Goal: Transaction & Acquisition: Purchase product/service

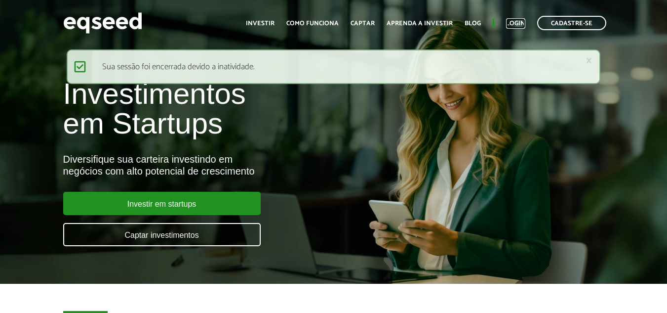
click at [515, 22] on link "Login" at bounding box center [515, 23] width 19 height 6
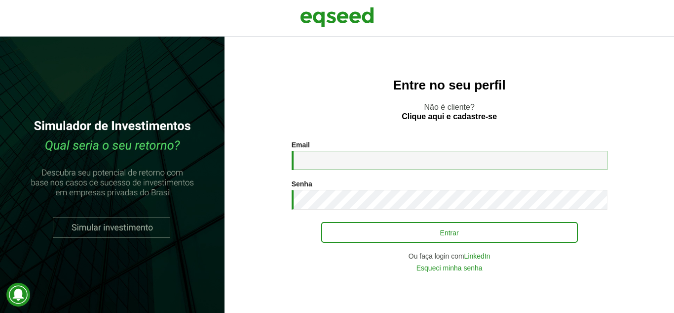
type input "**********"
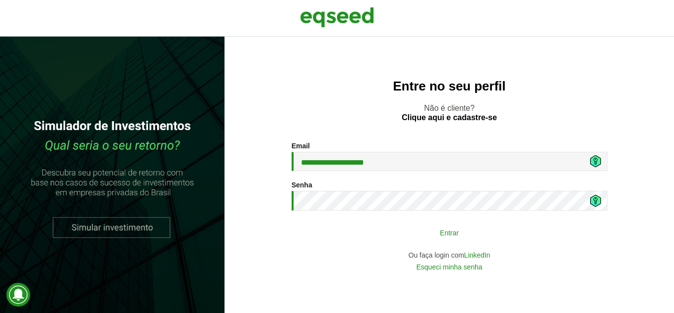
click at [397, 234] on button "Entrar" at bounding box center [449, 232] width 257 height 19
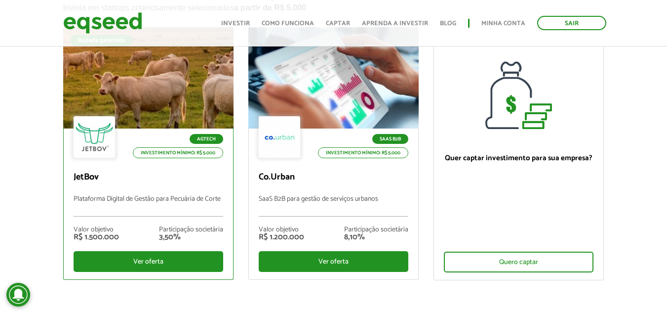
scroll to position [148, 0]
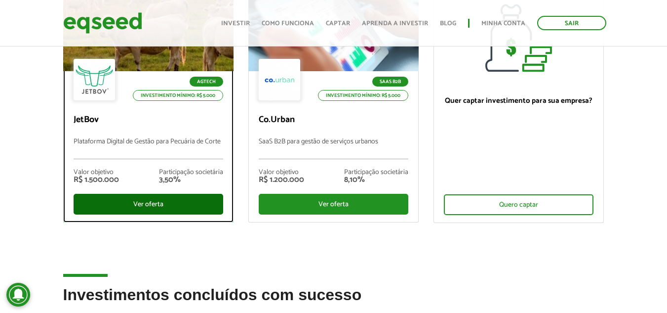
click at [144, 205] on div "Ver oferta" at bounding box center [149, 204] width 150 height 21
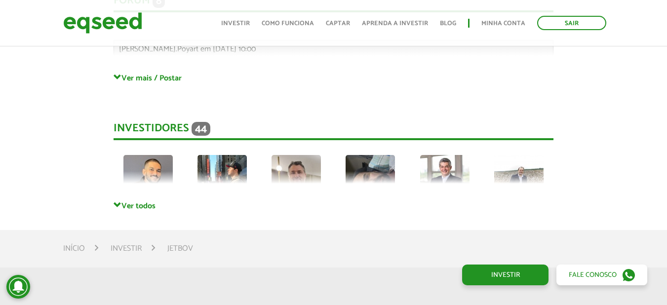
scroll to position [2668, 0]
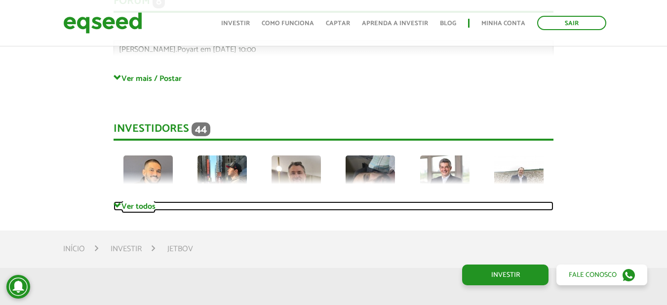
click at [126, 201] on link "Ver todos" at bounding box center [334, 205] width 440 height 9
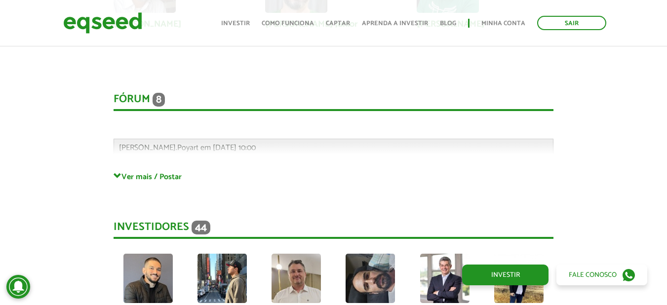
scroll to position [2569, 0]
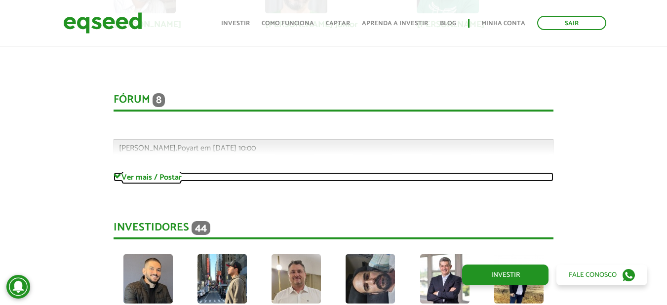
click at [149, 172] on link "Ver mais / Postar" at bounding box center [334, 176] width 440 height 9
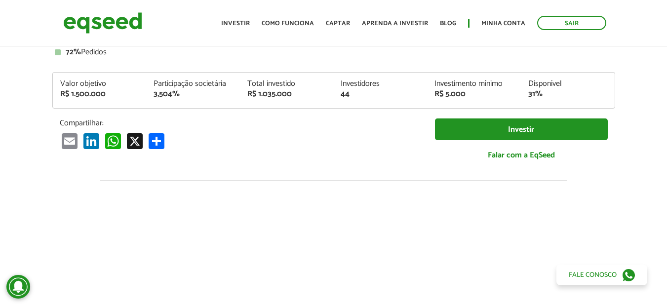
scroll to position [0, 0]
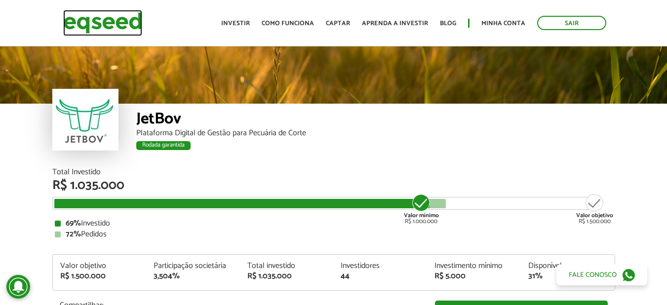
click at [121, 15] on img at bounding box center [102, 23] width 79 height 26
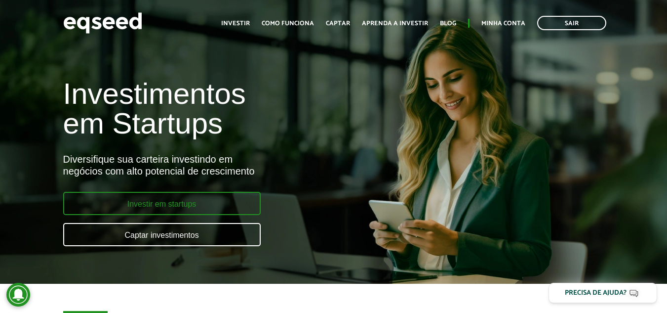
click at [207, 197] on link "Investir em startups" at bounding box center [161, 203] width 197 height 23
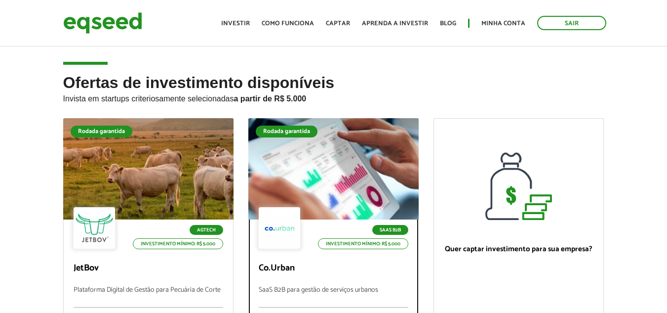
click at [324, 189] on div at bounding box center [333, 168] width 204 height 121
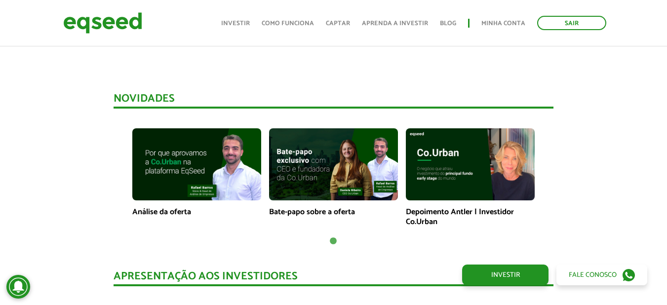
scroll to position [642, 0]
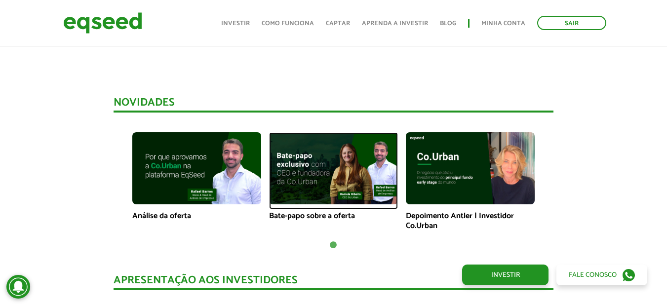
click at [345, 169] on img at bounding box center [333, 168] width 129 height 73
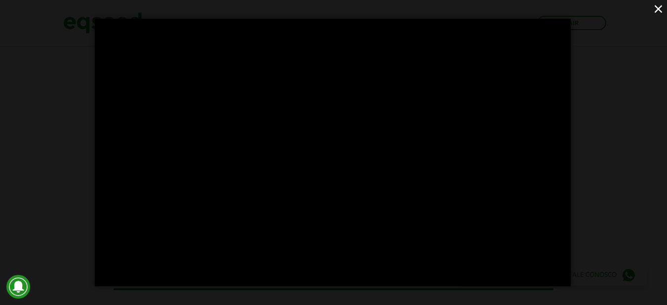
click at [613, 128] on div "×" at bounding box center [333, 152] width 667 height 305
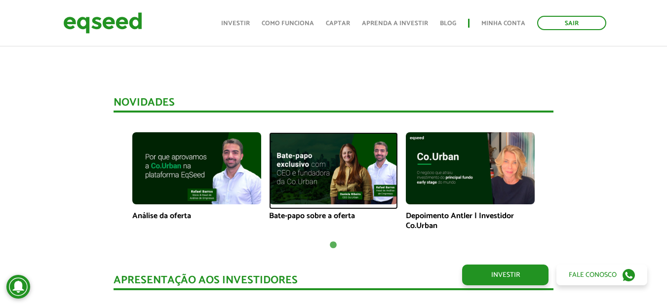
click at [294, 187] on img at bounding box center [333, 168] width 129 height 73
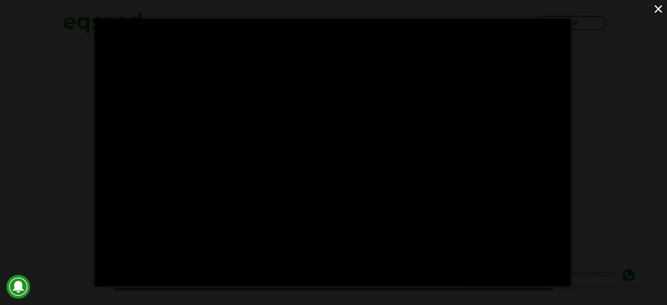
click at [661, 9] on button "×" at bounding box center [658, 8] width 17 height 17
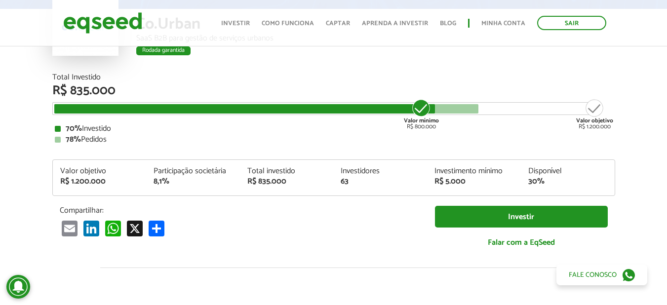
scroll to position [99, 0]
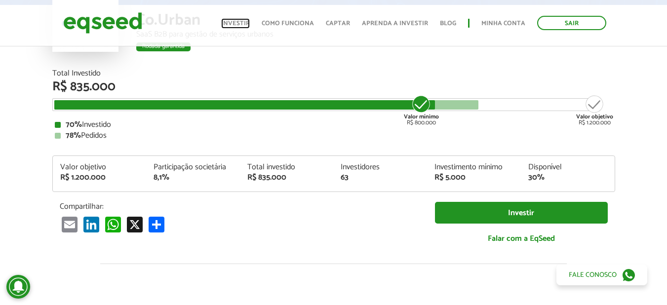
click at [237, 21] on link "Investir" at bounding box center [235, 23] width 29 height 6
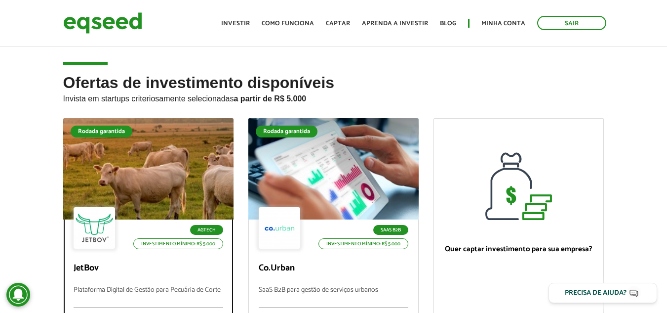
click at [137, 173] on div at bounding box center [148, 168] width 204 height 121
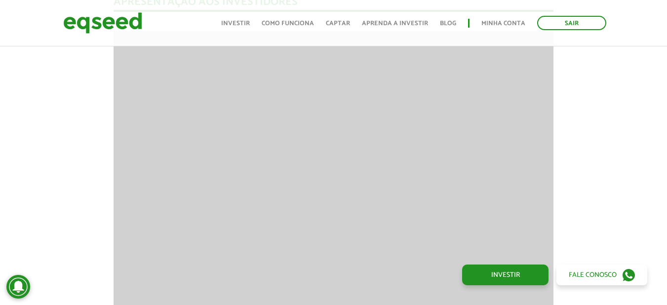
scroll to position [1213, 0]
click at [111, 19] on img at bounding box center [102, 23] width 79 height 26
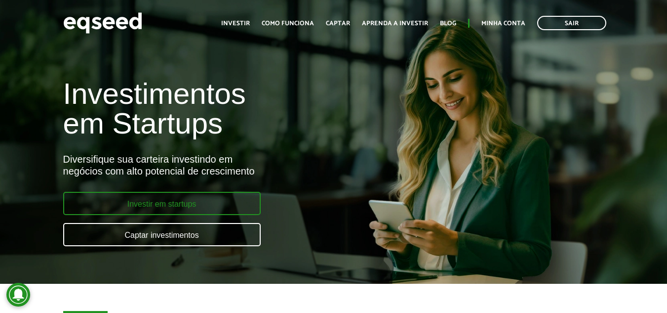
click at [218, 198] on link "Investir em startups" at bounding box center [161, 203] width 197 height 23
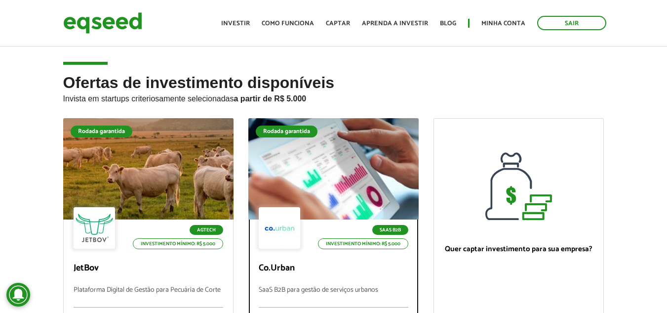
click at [344, 190] on div at bounding box center [333, 168] width 204 height 121
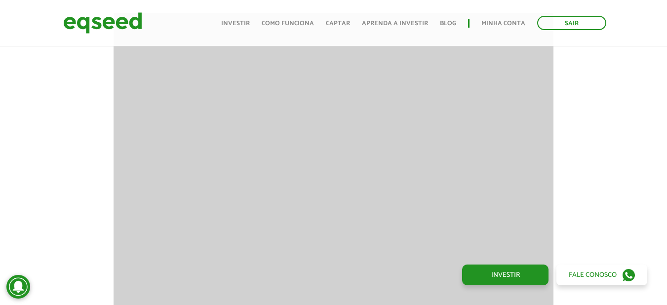
scroll to position [938, 0]
